Goal: Task Accomplishment & Management: Complete application form

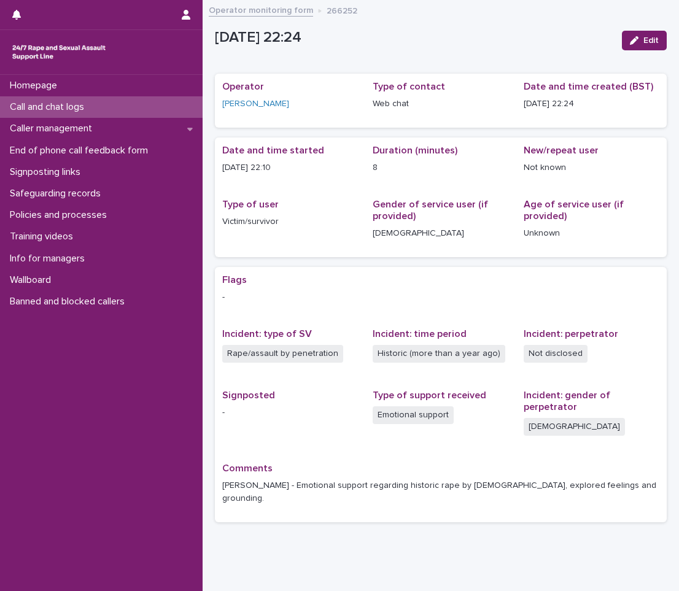
scroll to position [25, 0]
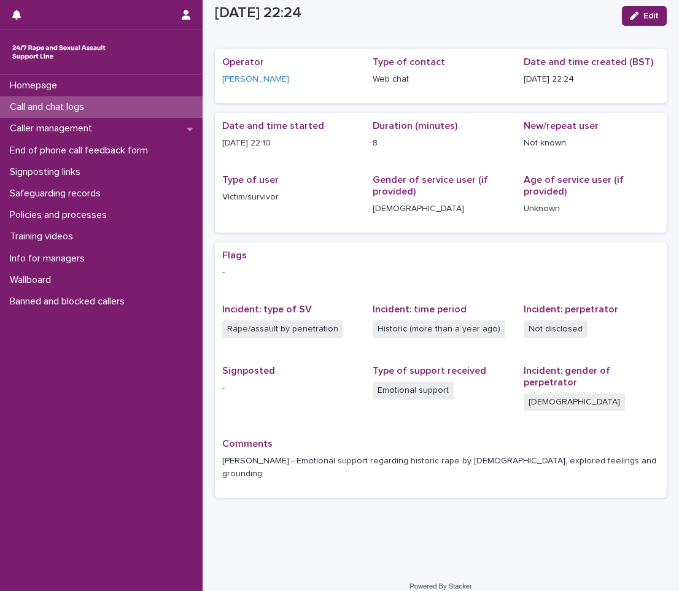
click at [79, 107] on p "Call and chat logs" at bounding box center [49, 107] width 89 height 12
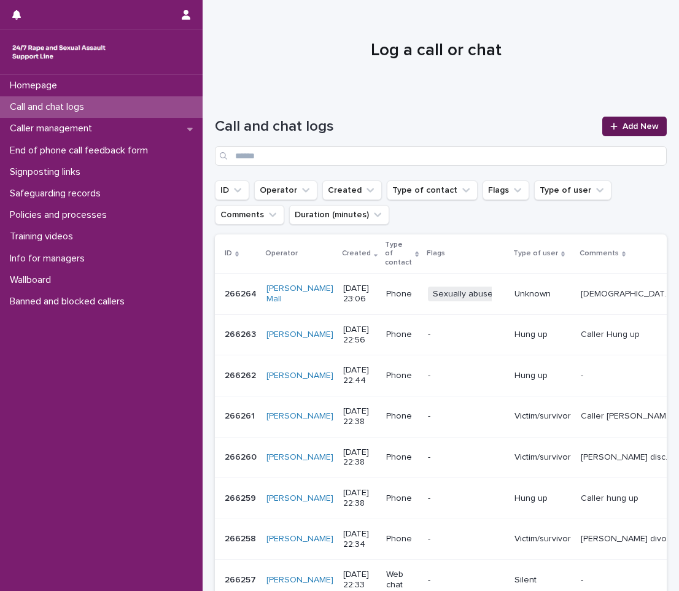
click at [626, 122] on link "Add New" at bounding box center [634, 127] width 64 height 20
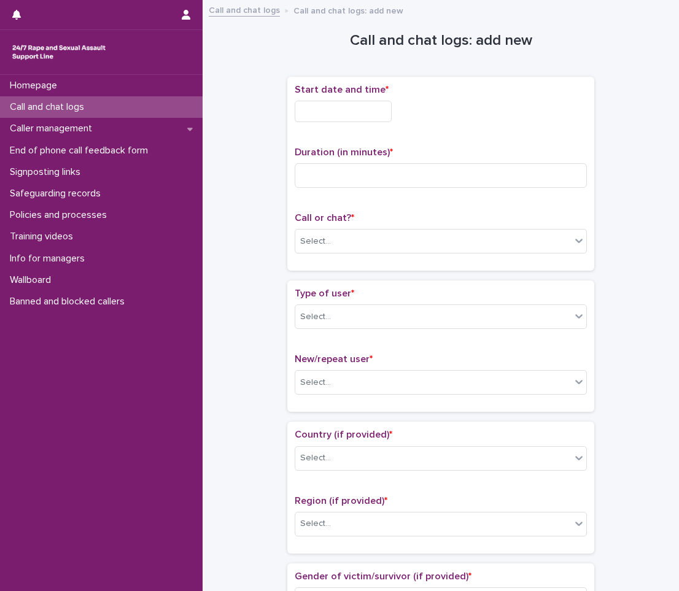
click at [339, 112] on input "text" at bounding box center [343, 111] width 97 height 21
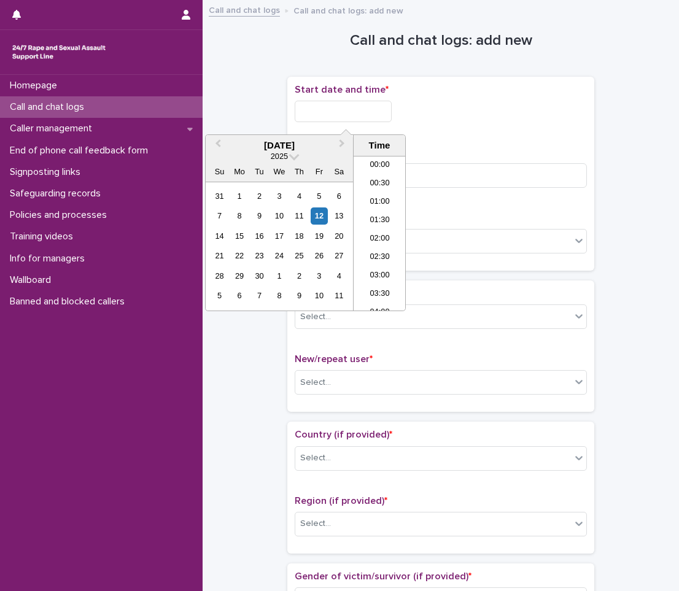
scroll to position [730, 0]
click at [376, 238] on li "22:00" at bounding box center [380, 246] width 52 height 18
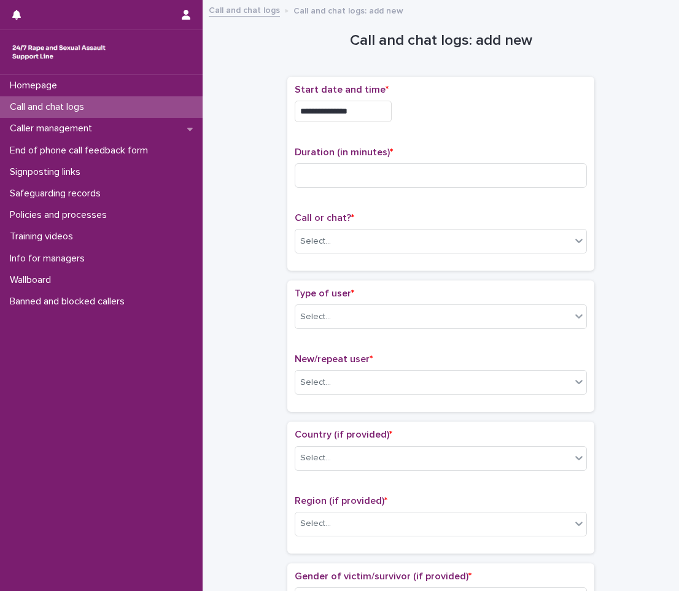
click at [392, 107] on input "**********" at bounding box center [343, 111] width 97 height 21
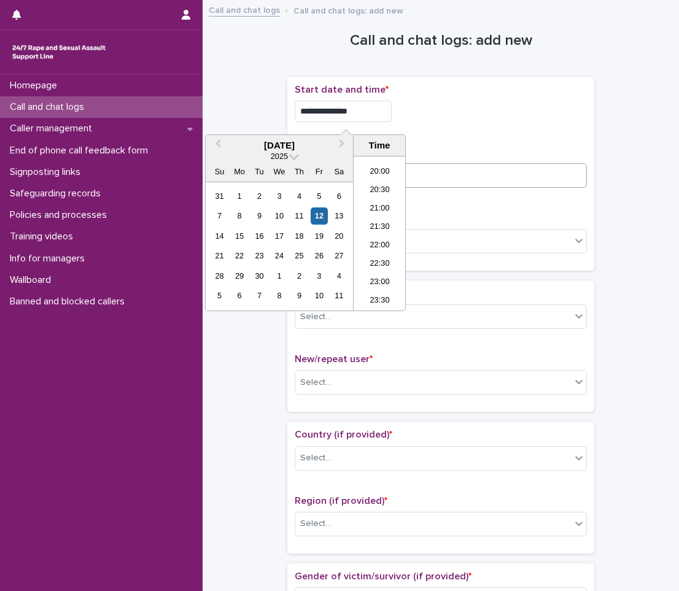
type input "**********"
click at [494, 163] on input at bounding box center [441, 175] width 292 height 25
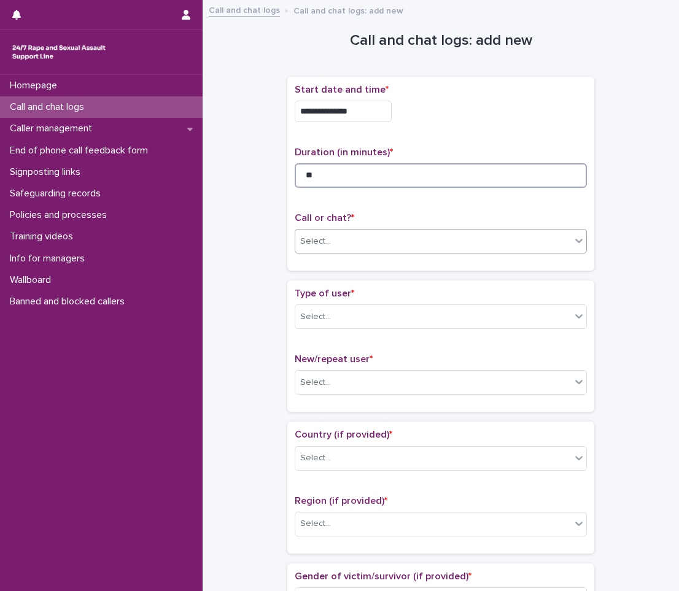
type input "**"
click at [389, 238] on div "Select..." at bounding box center [433, 241] width 276 height 20
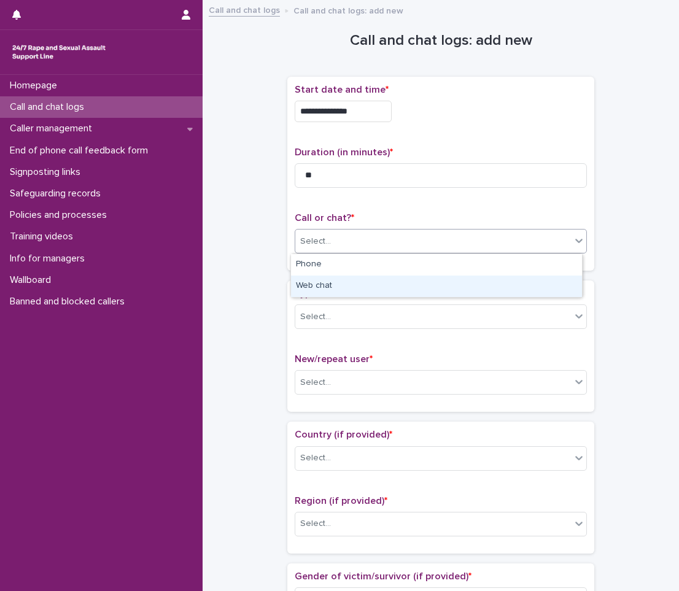
click at [346, 289] on div "Web chat" at bounding box center [436, 286] width 291 height 21
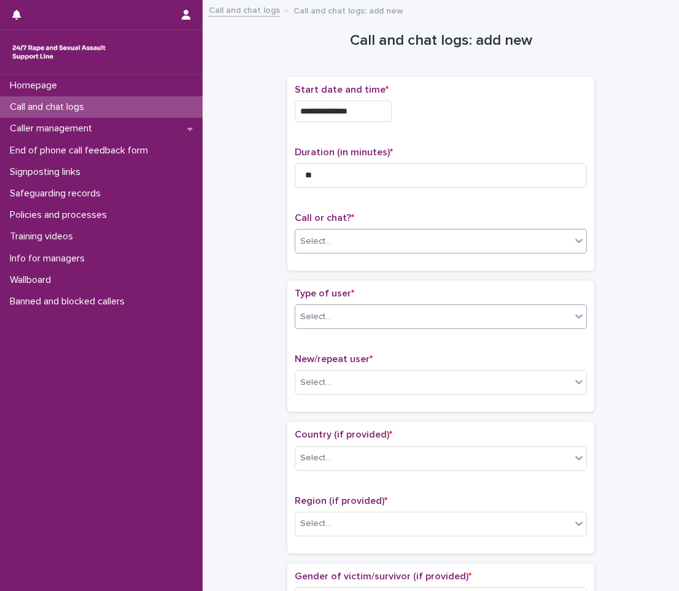
click at [337, 327] on div "Select..." at bounding box center [441, 316] width 292 height 25
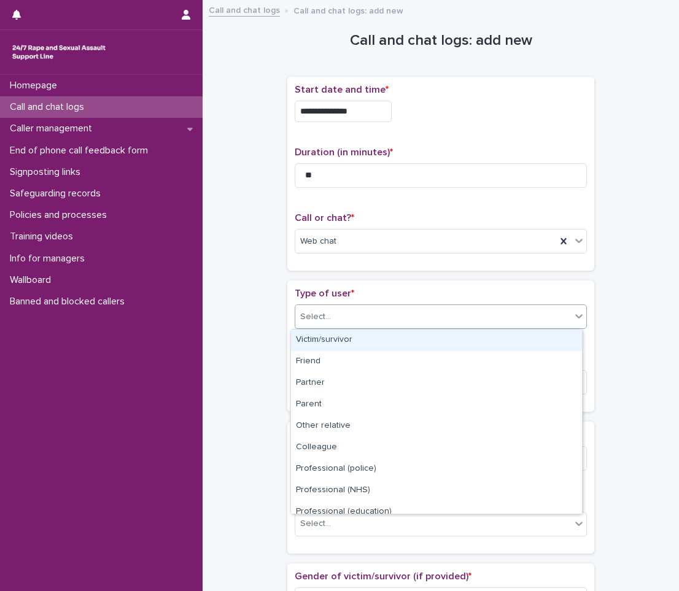
click at [335, 333] on div "Victim/survivor" at bounding box center [436, 340] width 291 height 21
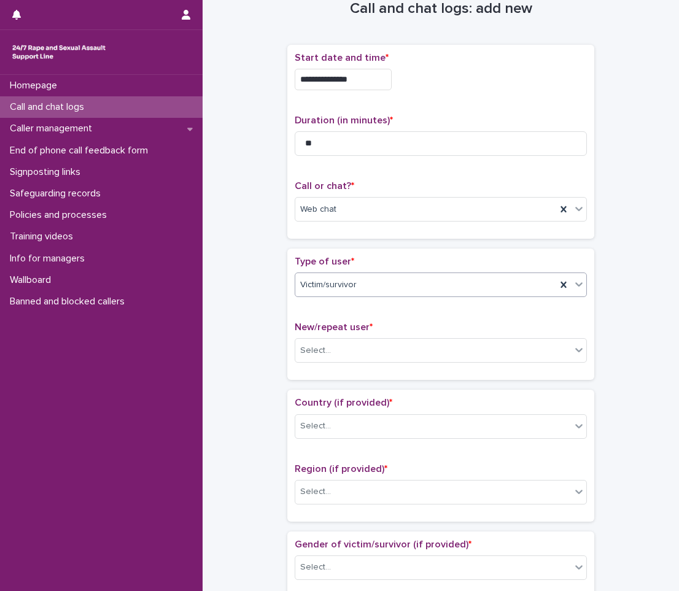
scroll to position [61, 0]
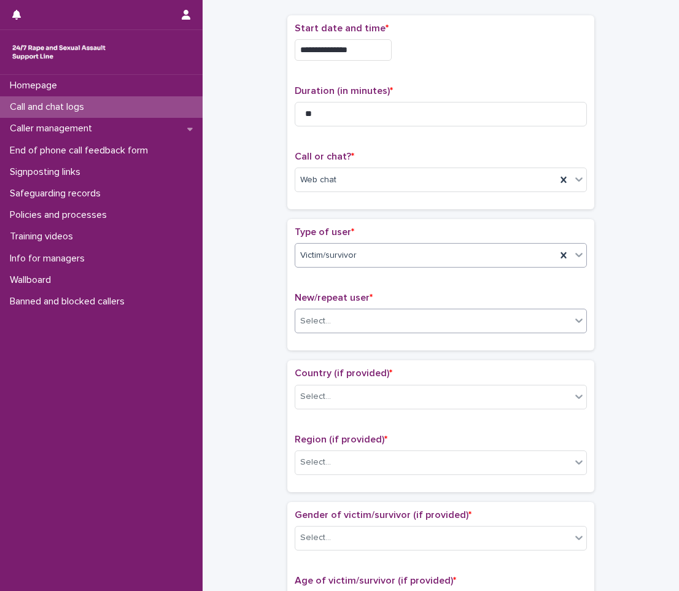
click at [335, 333] on div "Select..." at bounding box center [441, 321] width 292 height 25
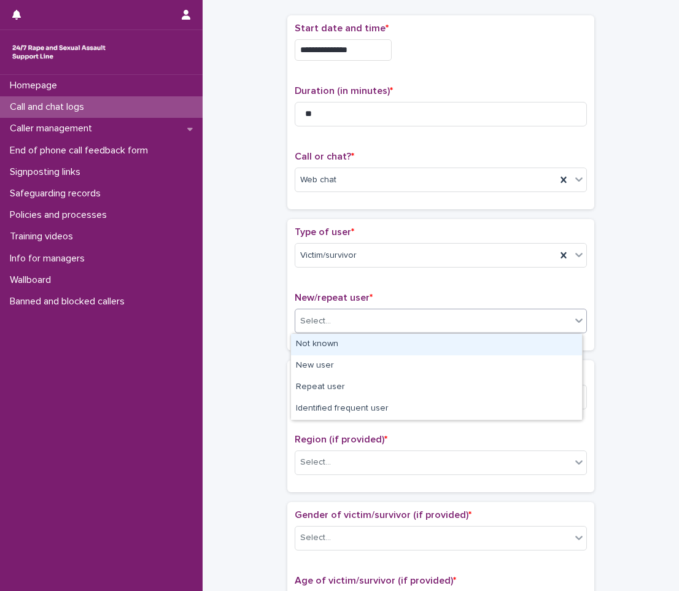
click at [330, 351] on div "Not known" at bounding box center [436, 344] width 291 height 21
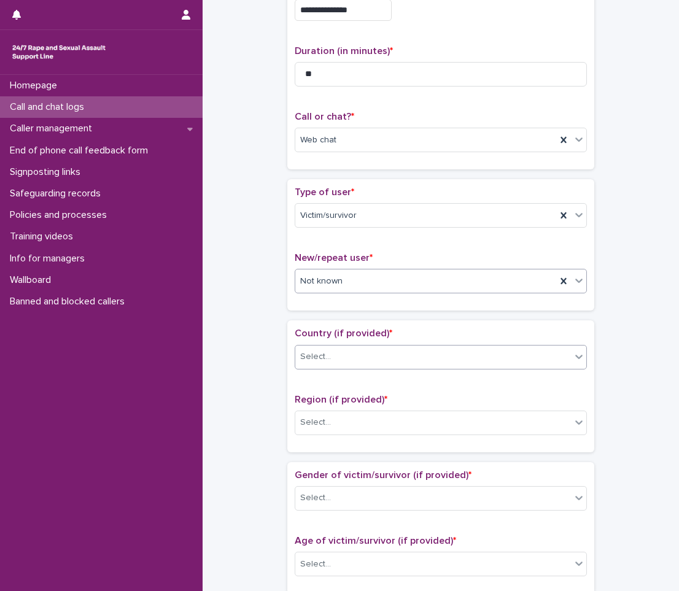
scroll to position [123, 0]
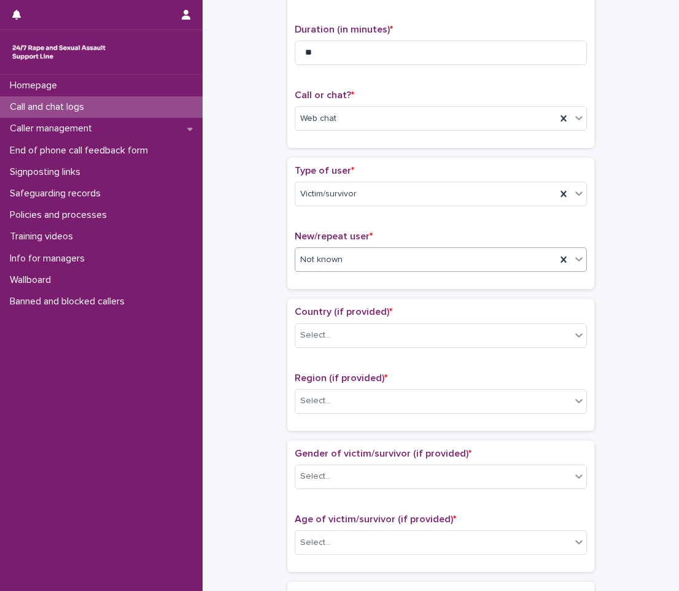
click at [338, 320] on div "Country (if provided) * Select..." at bounding box center [441, 331] width 292 height 51
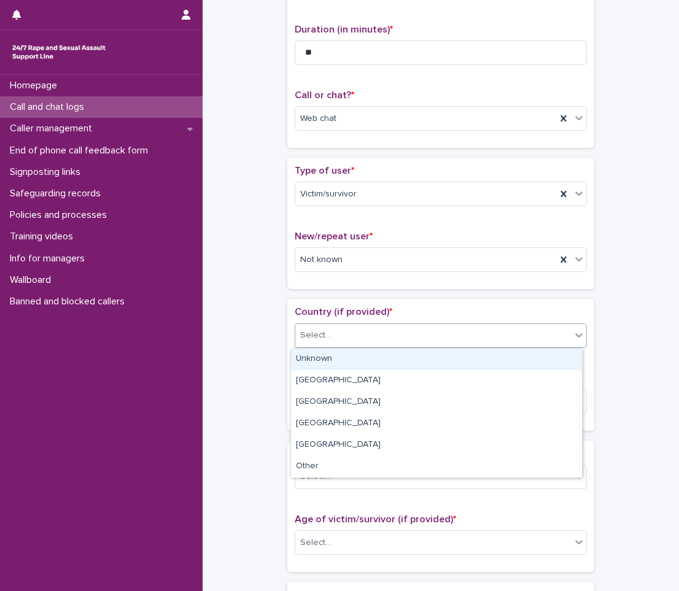
click at [336, 325] on div "Select..." at bounding box center [441, 336] width 292 height 25
click at [328, 356] on div "Unknown" at bounding box center [436, 359] width 291 height 21
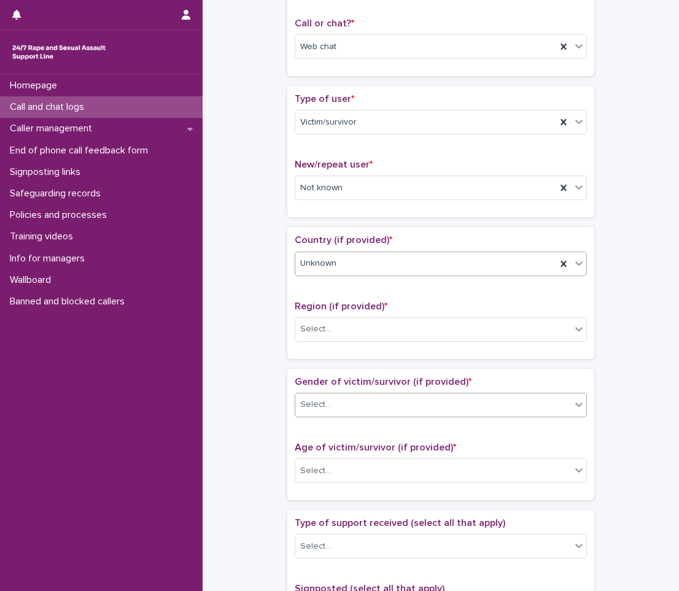
scroll to position [246, 0]
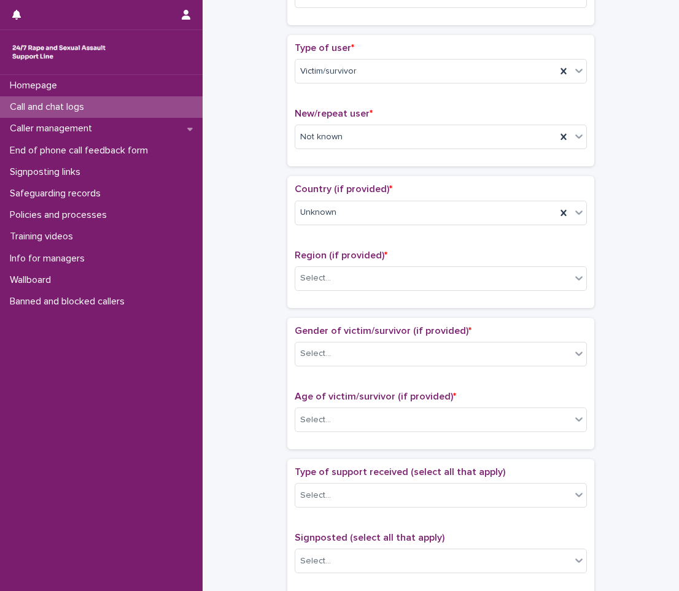
click at [342, 265] on div "Region (if provided) * Select..." at bounding box center [441, 275] width 292 height 51
click at [341, 272] on div "Select..." at bounding box center [433, 278] width 276 height 20
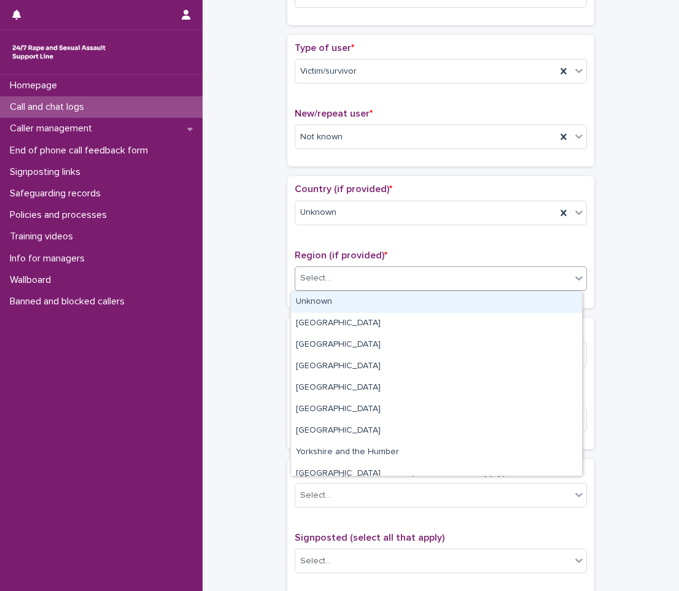
click at [333, 297] on div "Unknown" at bounding box center [436, 302] width 291 height 21
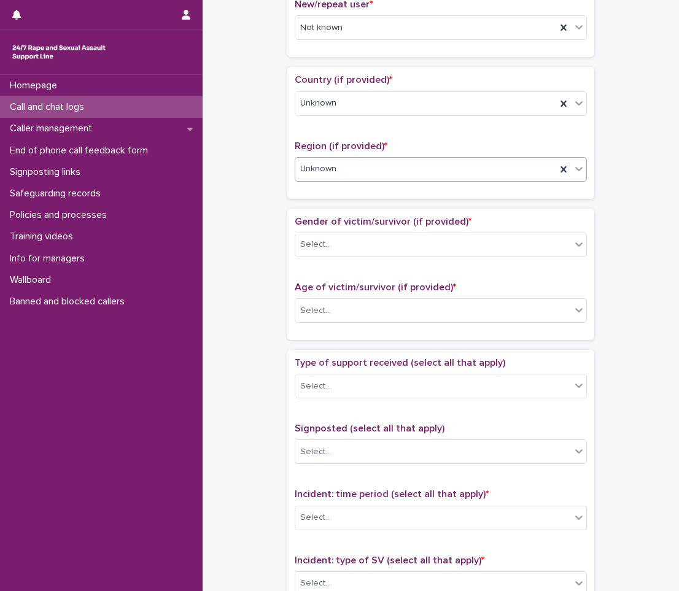
scroll to position [368, 0]
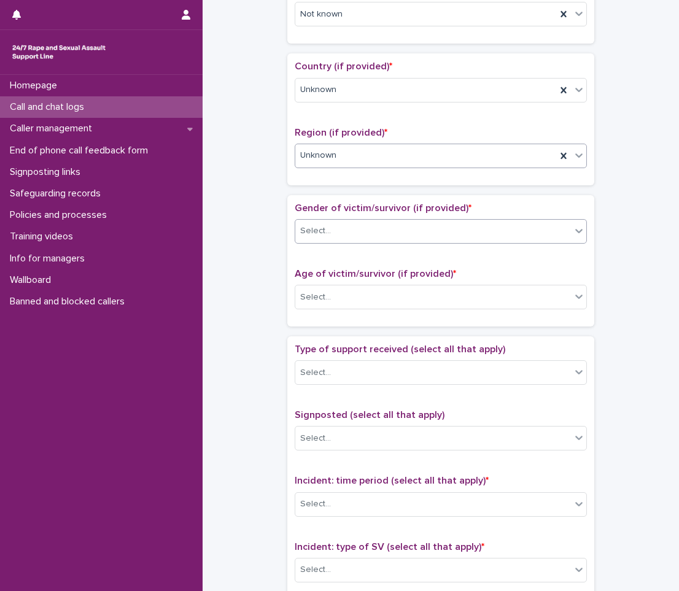
click at [334, 231] on div "Select..." at bounding box center [433, 231] width 276 height 20
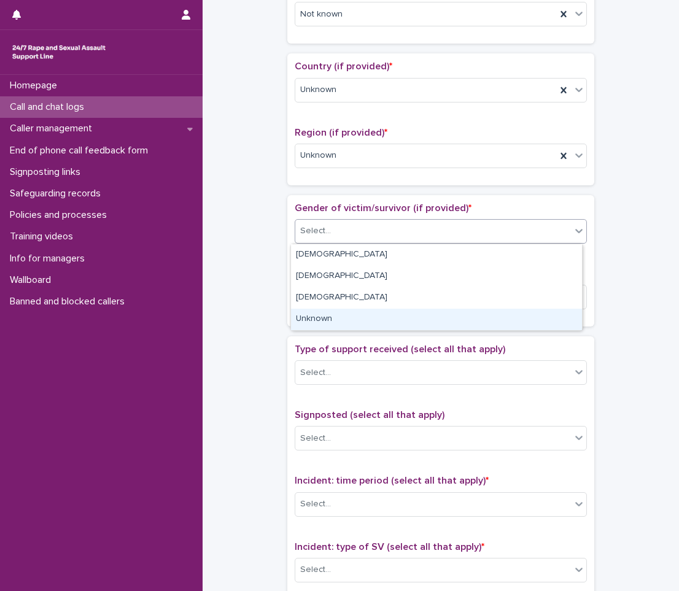
click at [318, 327] on div "Unknown" at bounding box center [436, 319] width 291 height 21
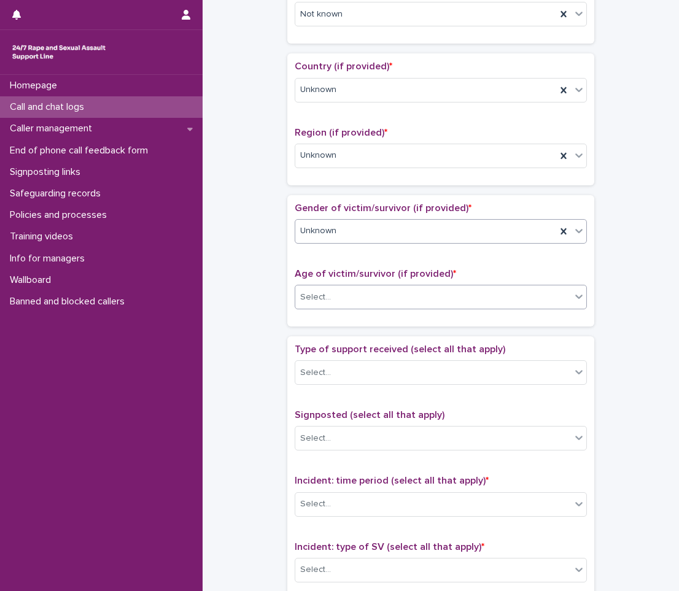
click at [335, 304] on div "Select..." at bounding box center [433, 297] width 276 height 20
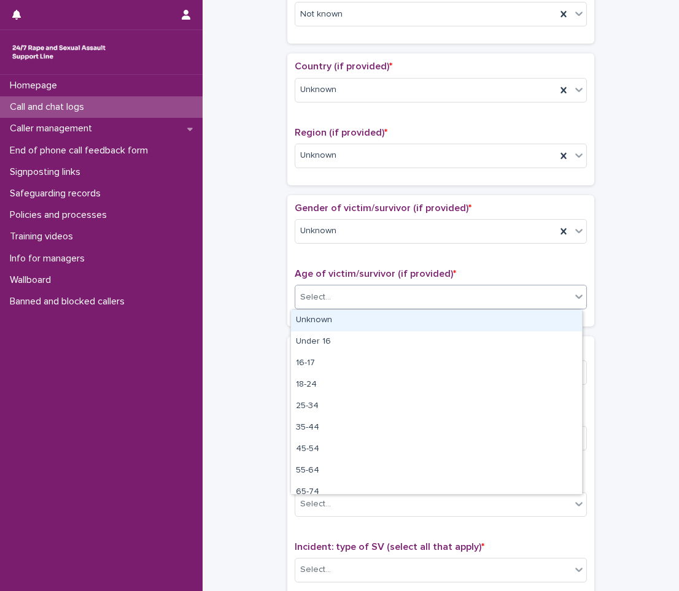
click at [331, 316] on div "Unknown" at bounding box center [436, 320] width 291 height 21
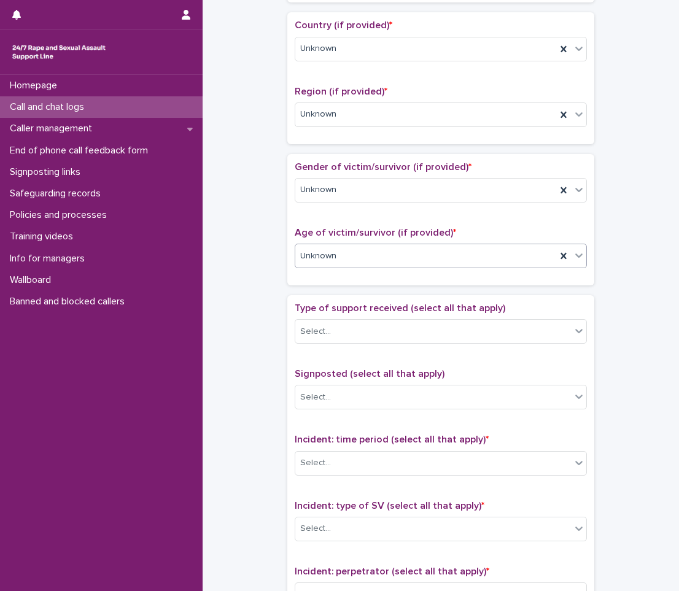
scroll to position [430, 0]
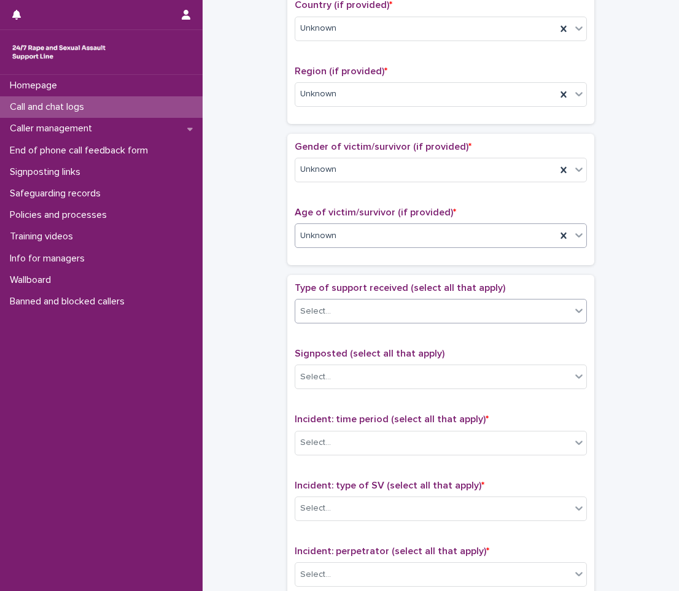
click at [331, 309] on div "Select..." at bounding box center [433, 311] width 276 height 20
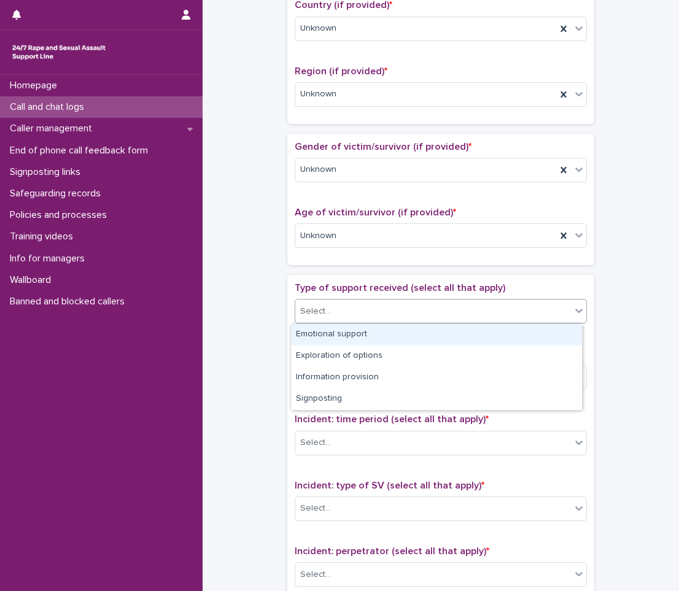
click at [327, 326] on div "Emotional support" at bounding box center [436, 334] width 291 height 21
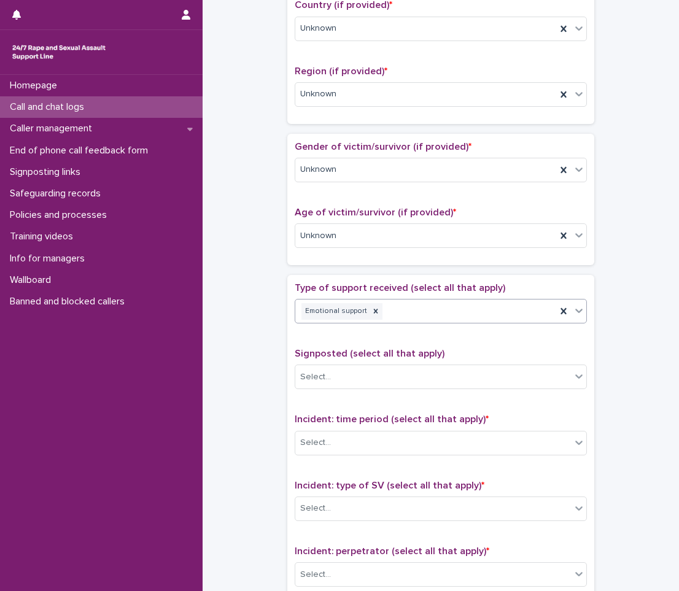
scroll to position [491, 0]
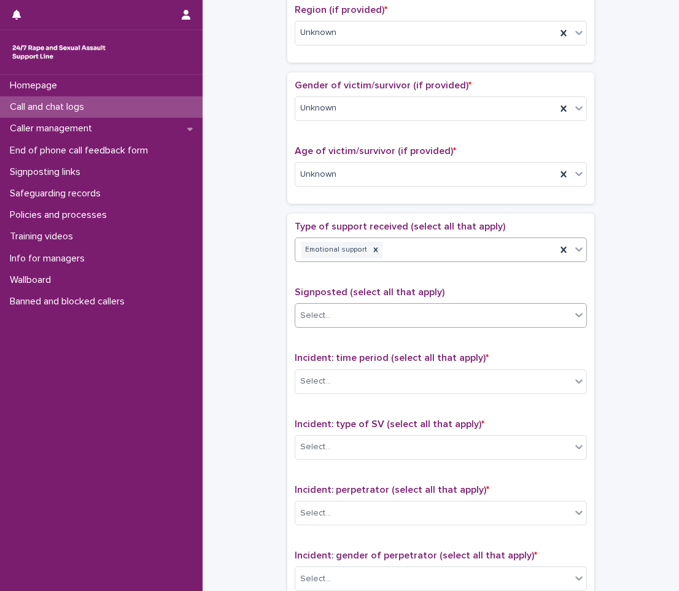
click at [331, 308] on div "Select..." at bounding box center [433, 316] width 276 height 20
click at [260, 346] on div "**********" at bounding box center [441, 143] width 452 height 1255
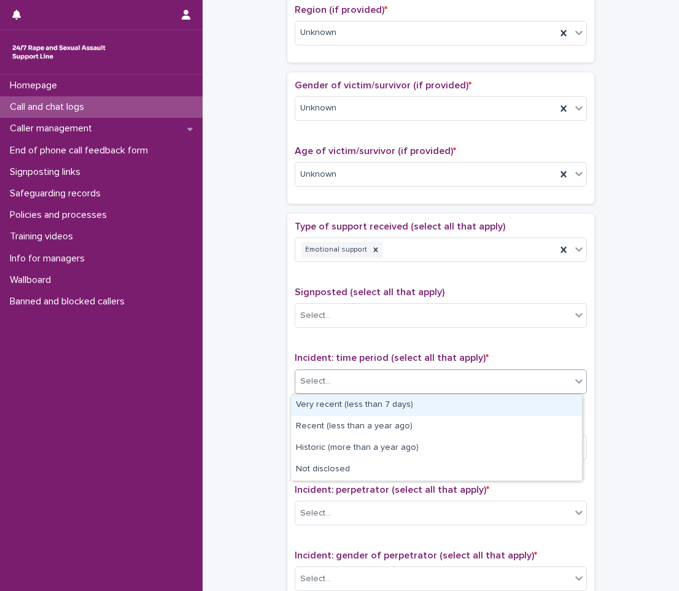
click at [351, 375] on div "Select..." at bounding box center [433, 381] width 276 height 20
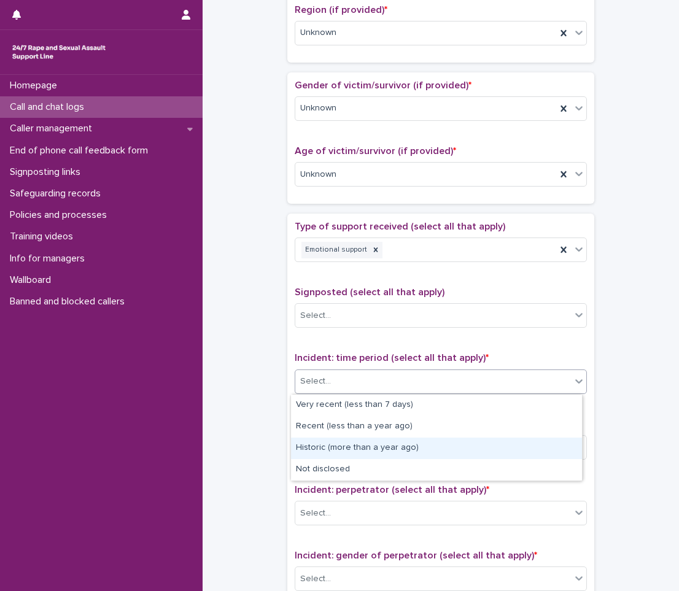
click at [331, 456] on div "Historic (more than a year ago)" at bounding box center [436, 448] width 291 height 21
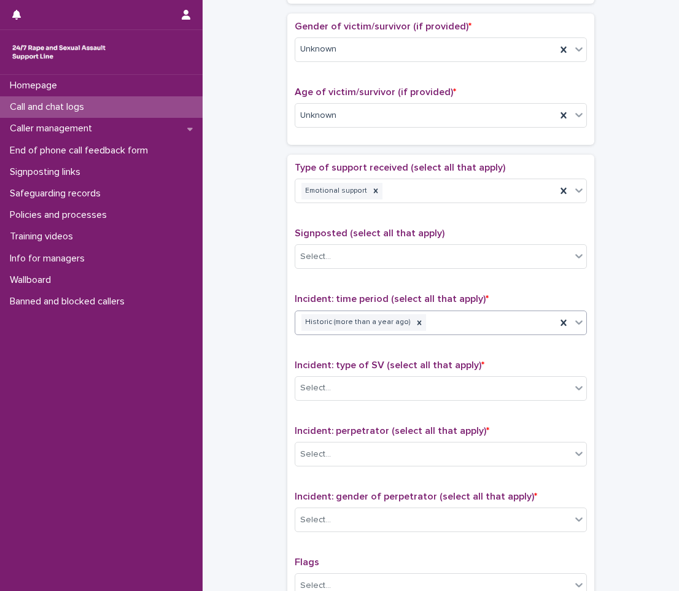
scroll to position [614, 0]
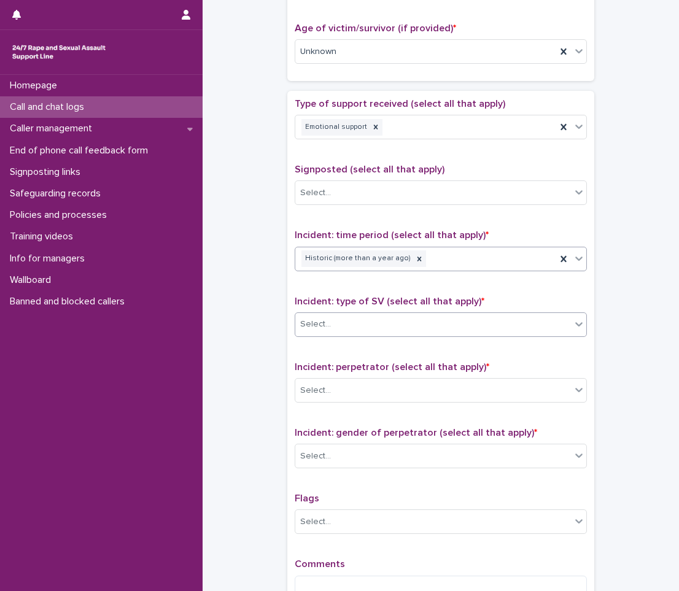
click at [352, 323] on div "Select..." at bounding box center [433, 324] width 276 height 20
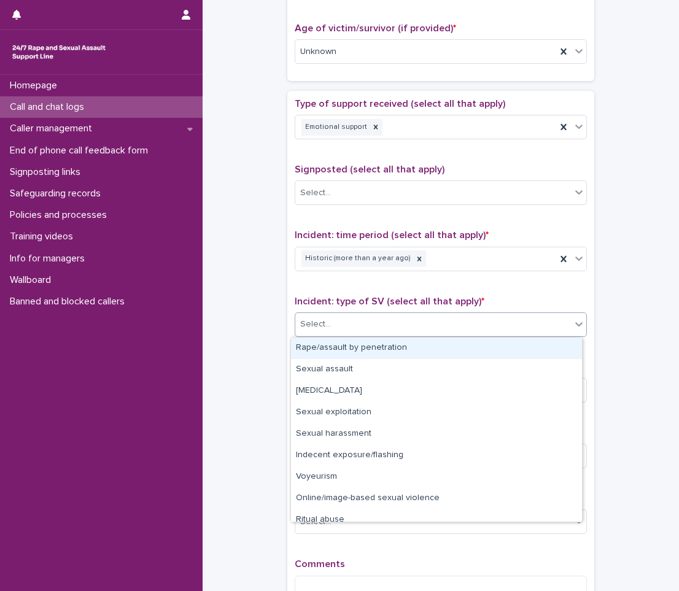
click at [307, 343] on div "Rape/assault by penetration" at bounding box center [436, 348] width 291 height 21
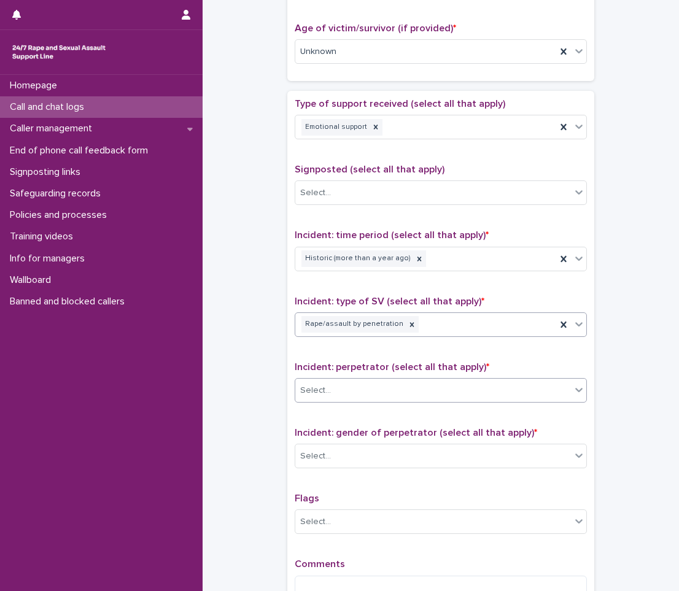
click at [317, 378] on div "Incident: perpetrator (select all that apply) * Select..." at bounding box center [441, 387] width 292 height 51
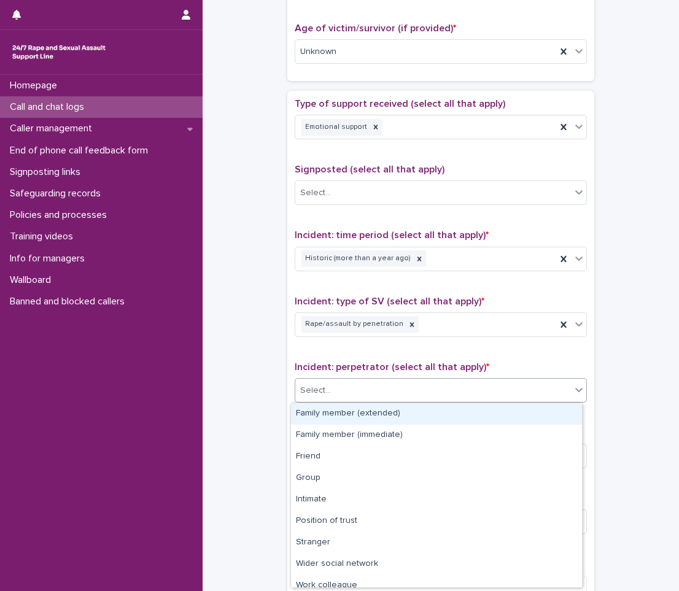
click at [317, 391] on div "Select..." at bounding box center [315, 390] width 31 height 13
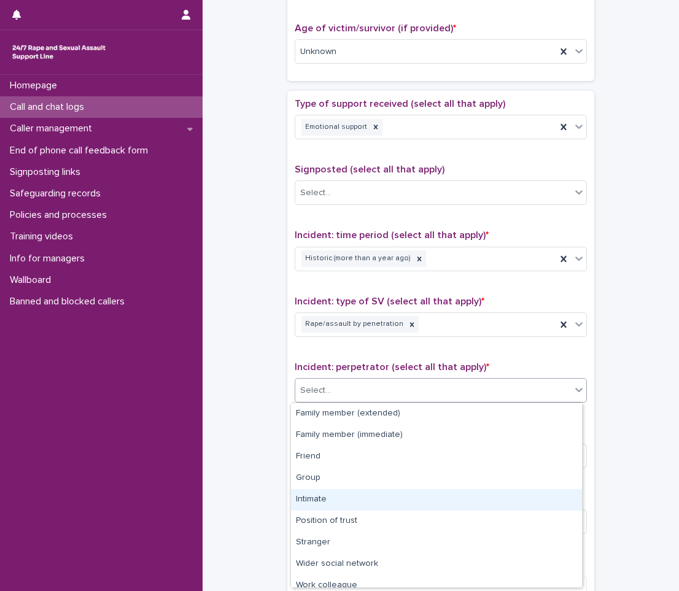
click at [311, 492] on div "Intimate" at bounding box center [436, 499] width 291 height 21
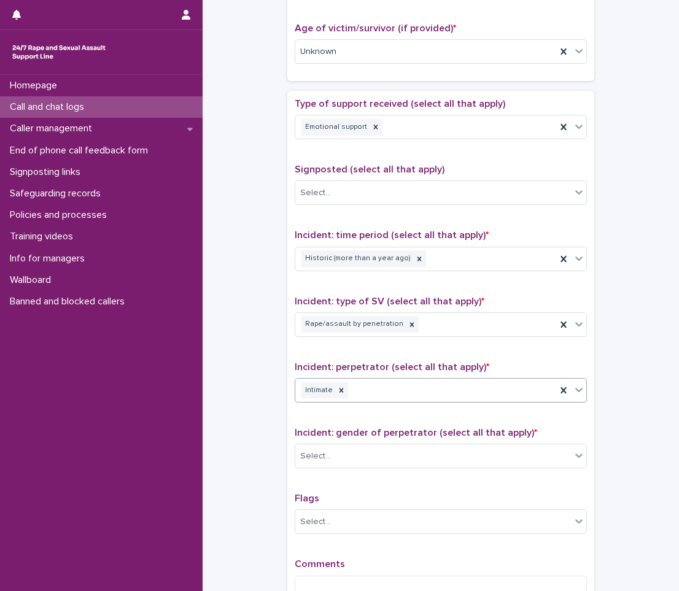
scroll to position [737, 0]
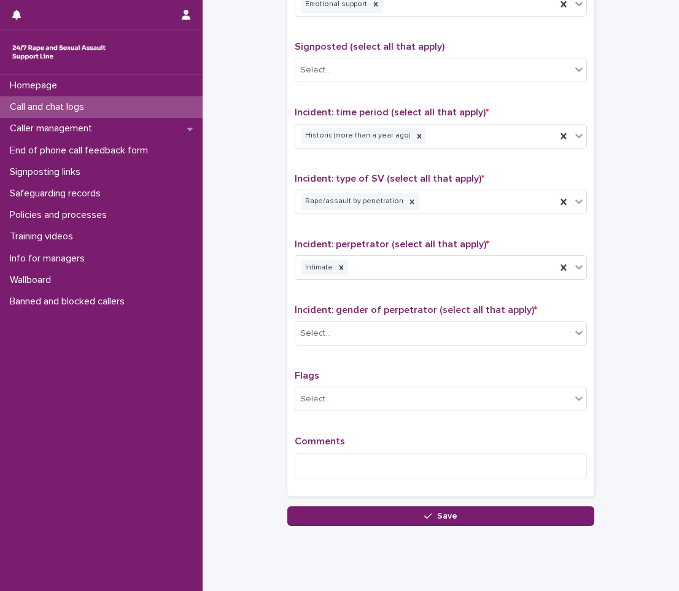
click at [368, 320] on div "Incident: gender of perpetrator (select all that apply) * Select..." at bounding box center [441, 329] width 292 height 51
click at [369, 322] on div "Select..." at bounding box center [441, 333] width 292 height 25
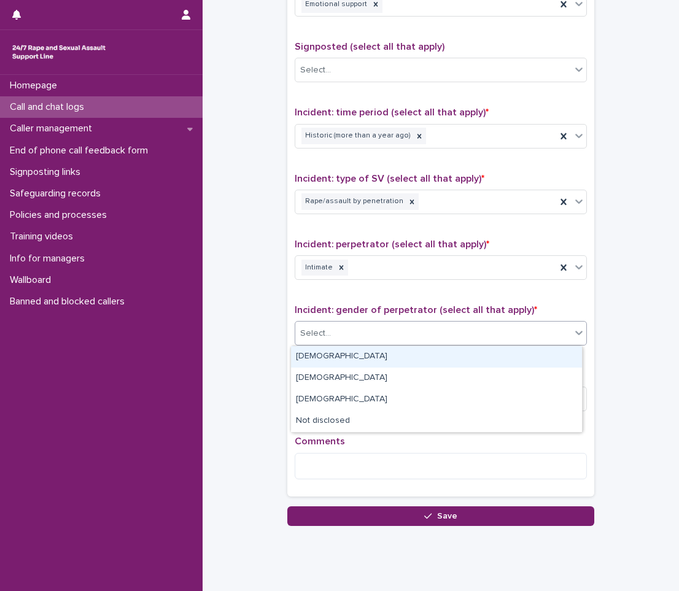
click at [344, 353] on div "[DEMOGRAPHIC_DATA]" at bounding box center [436, 356] width 291 height 21
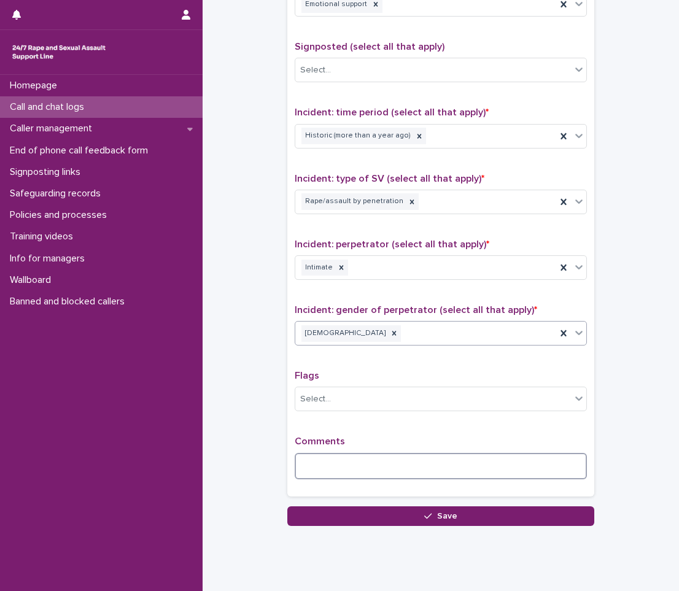
click at [326, 473] on textarea at bounding box center [441, 466] width 292 height 26
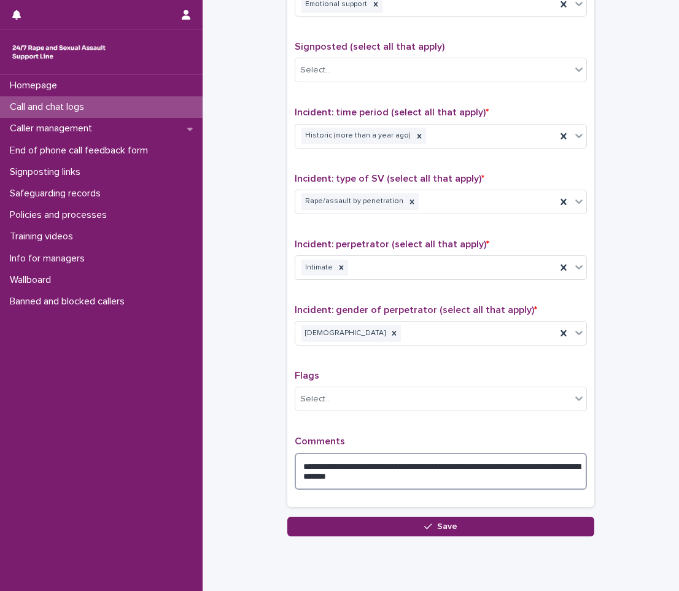
type textarea "**********"
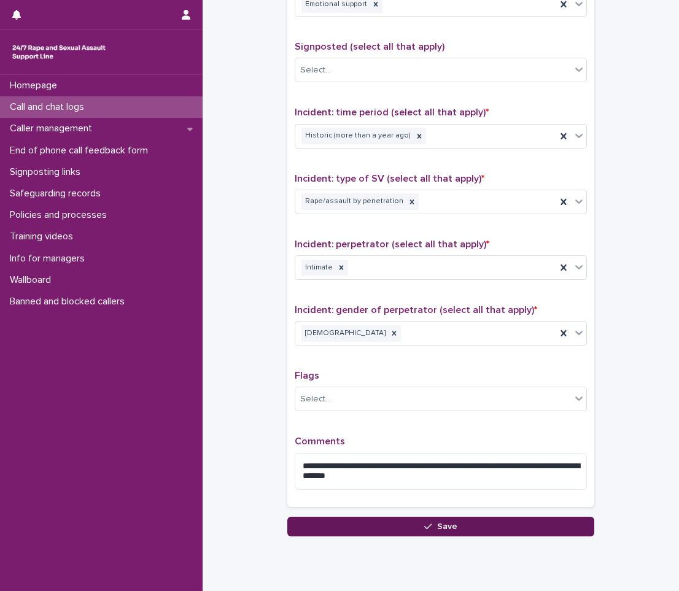
click at [368, 527] on button "Save" at bounding box center [440, 527] width 307 height 20
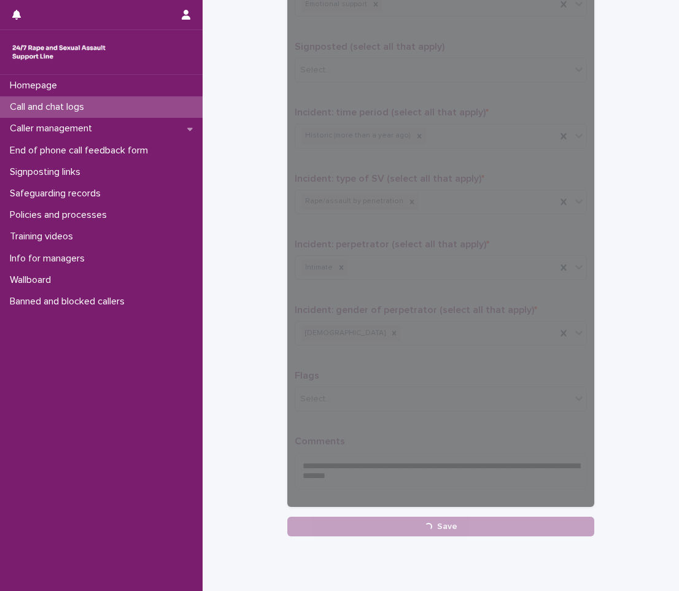
scroll to position [25, 0]
